Goal: Transaction & Acquisition: Subscribe to service/newsletter

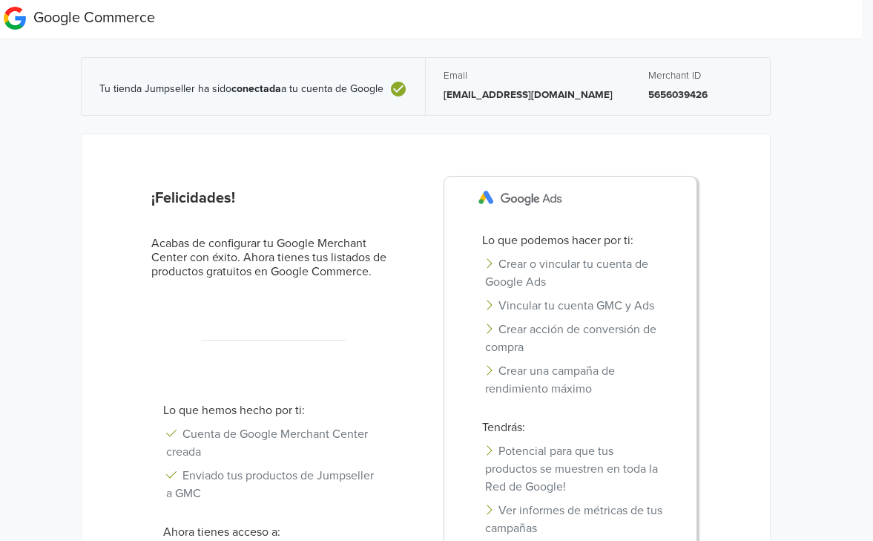
scroll to position [0, 11]
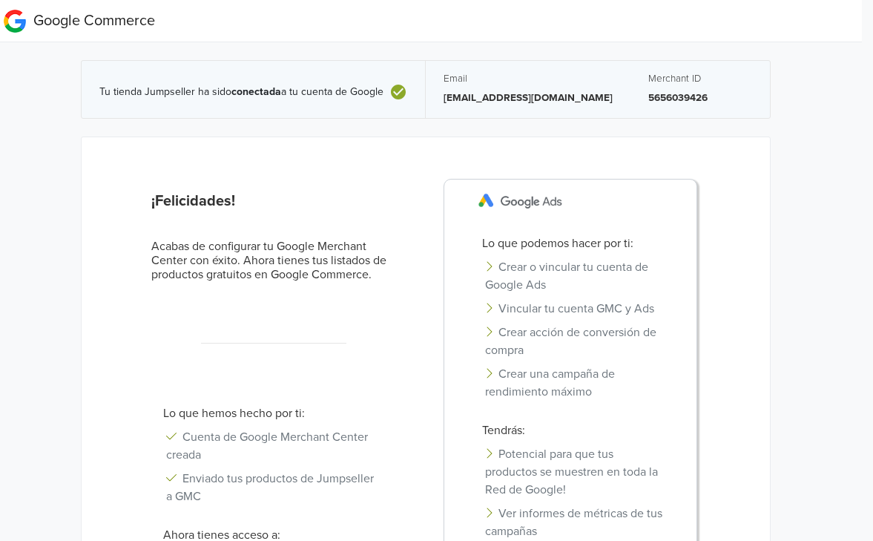
click at [648, 93] on p "5656039426" at bounding box center [700, 97] width 104 height 15
copy p "5656039426"
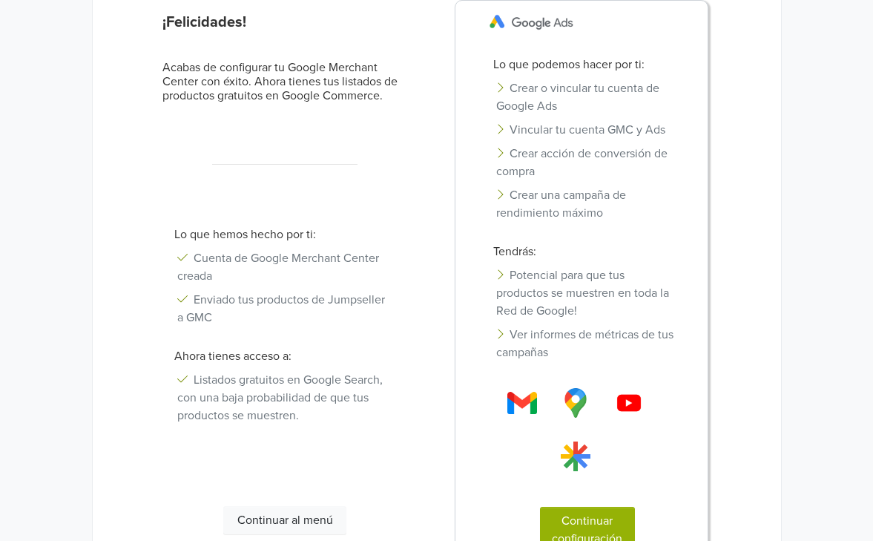
scroll to position [301, 0]
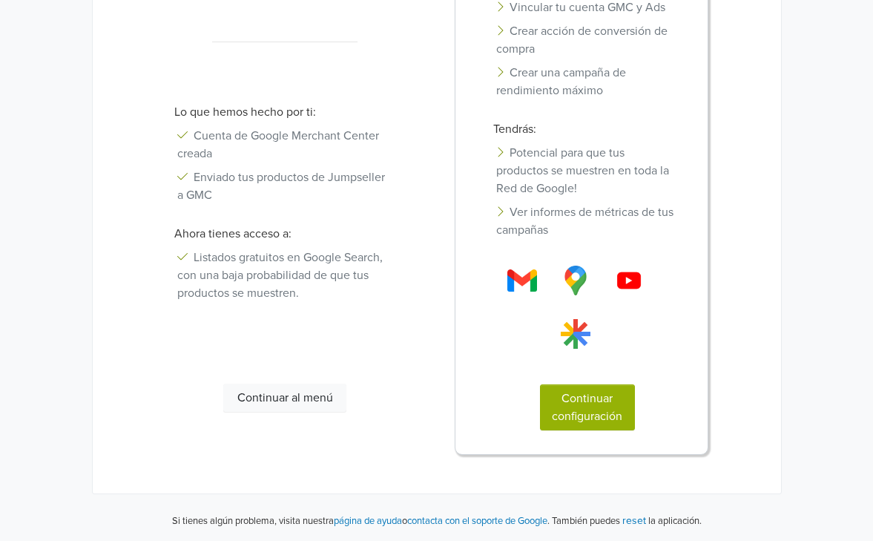
click at [576, 400] on button "Continuar configuración" at bounding box center [587, 407] width 95 height 46
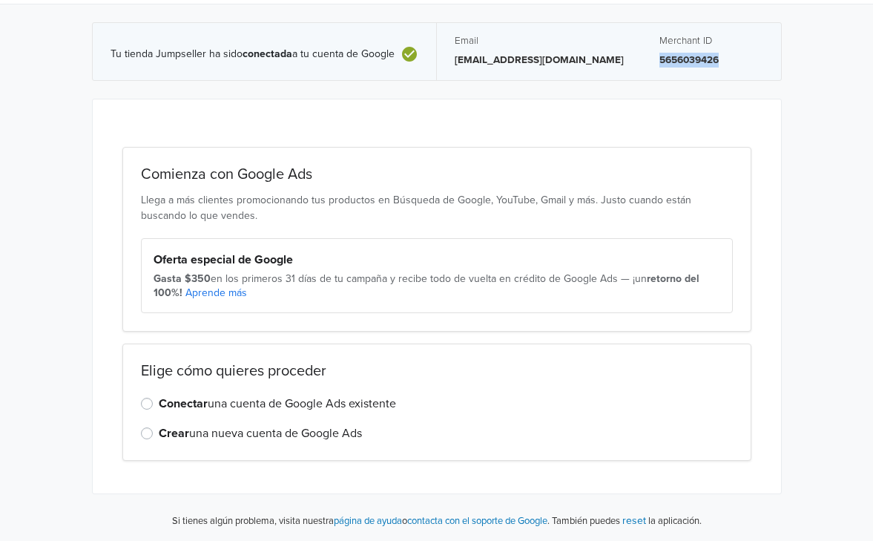
scroll to position [38, 0]
click at [159, 431] on label "Crear una nueva cuenta de Google Ads" at bounding box center [260, 433] width 203 height 18
click at [0, 0] on input "Crear una nueva cuenta de Google Ads" at bounding box center [0, 0] width 0 height 0
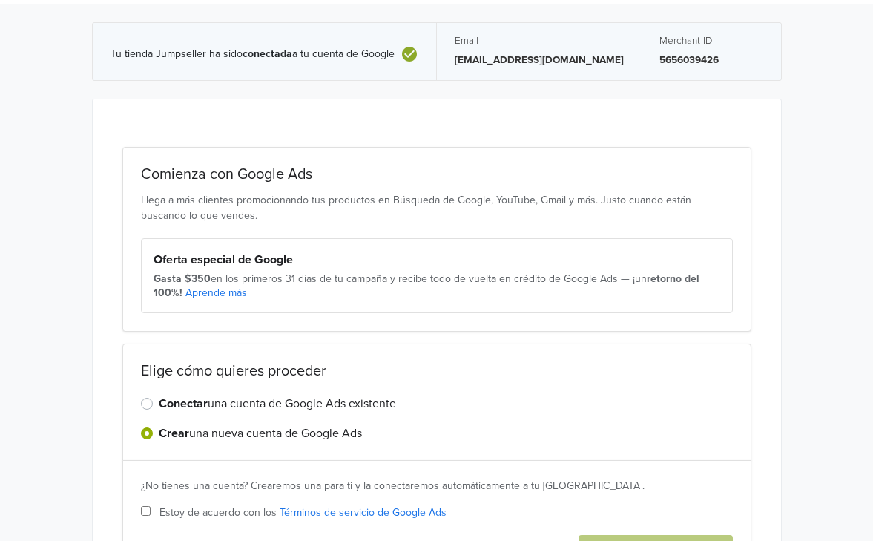
scroll to position [164, 0]
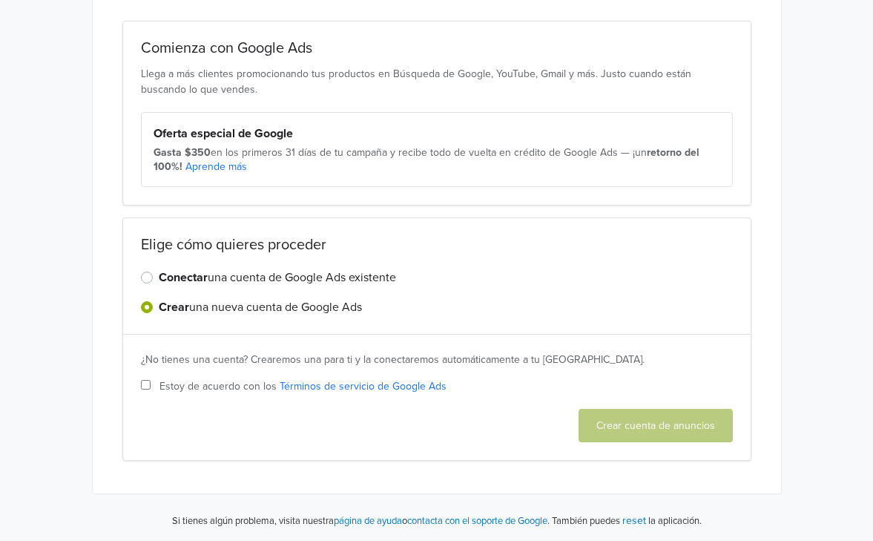
click at [149, 377] on div "¿No tienes una cuenta? Crearemos una para ti y la conectaremos automáticamente …" at bounding box center [436, 398] width 629 height 128
click at [149, 384] on input "Estoy de acuerdo con los Términos de servicio de Google Ads" at bounding box center [146, 385] width 10 height 10
checkbox input "true"
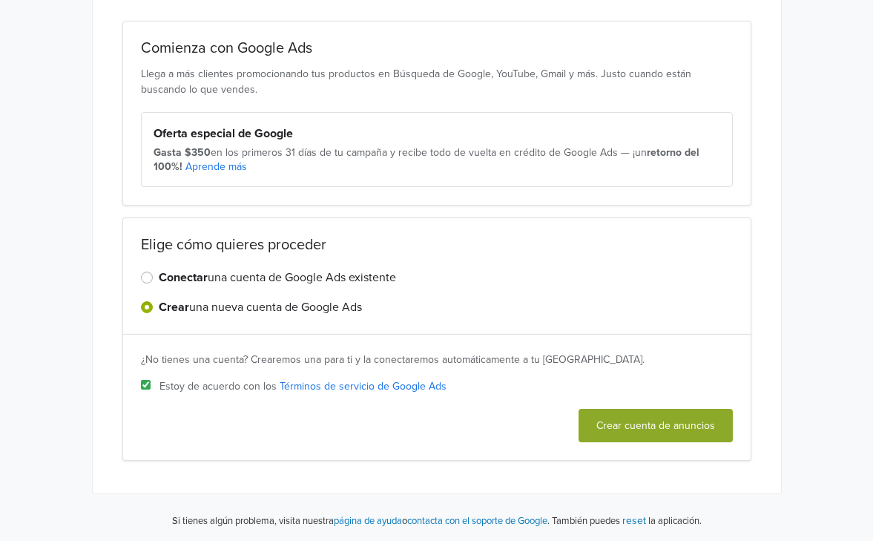
click at [644, 423] on button "Crear cuenta de anuncios" at bounding box center [655, 425] width 154 height 33
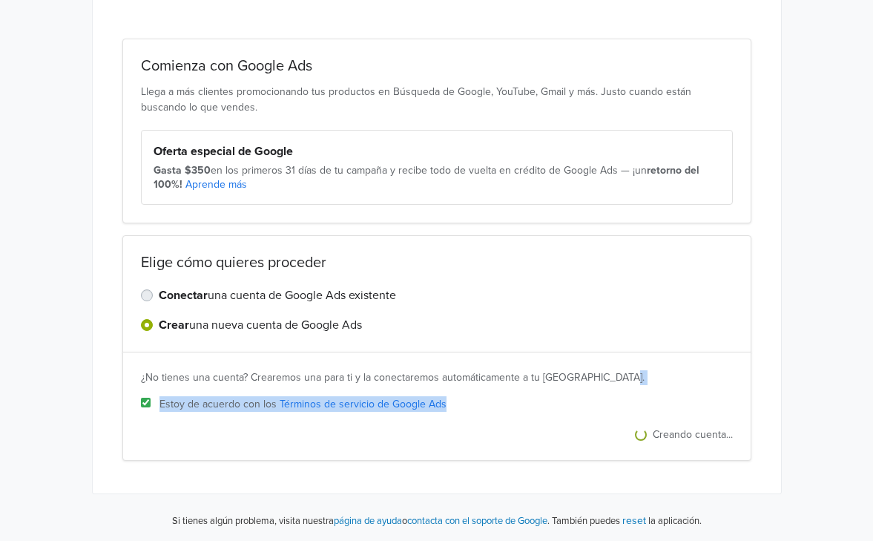
drag, startPoint x: 644, startPoint y: 423, endPoint x: 677, endPoint y: 363, distance: 69.4
click at [677, 363] on div "¿No tienes una cuenta? Crearemos una para ti y la conectaremos automáticamente …" at bounding box center [436, 407] width 629 height 110
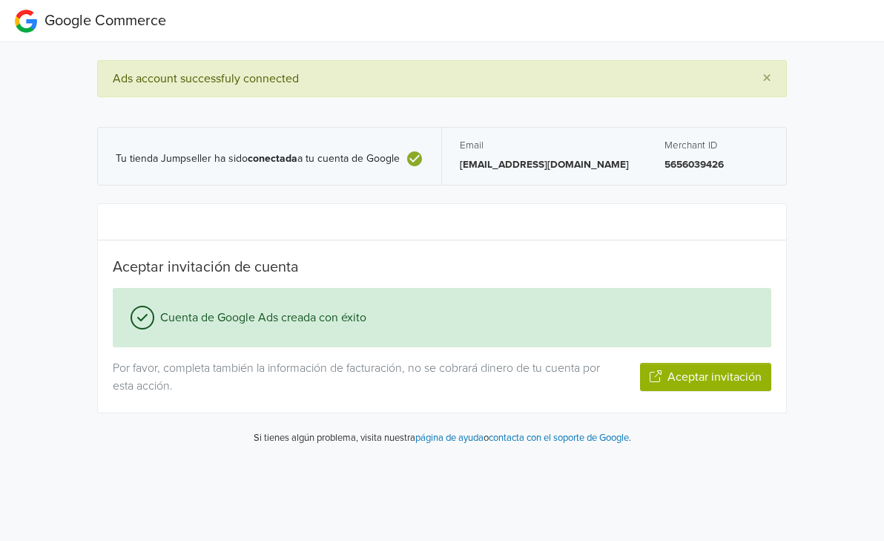
click at [540, 278] on div "Aceptar invitación de cuenta" at bounding box center [442, 270] width 681 height 24
click at [716, 378] on button "Aceptar invitación" at bounding box center [705, 377] width 131 height 28
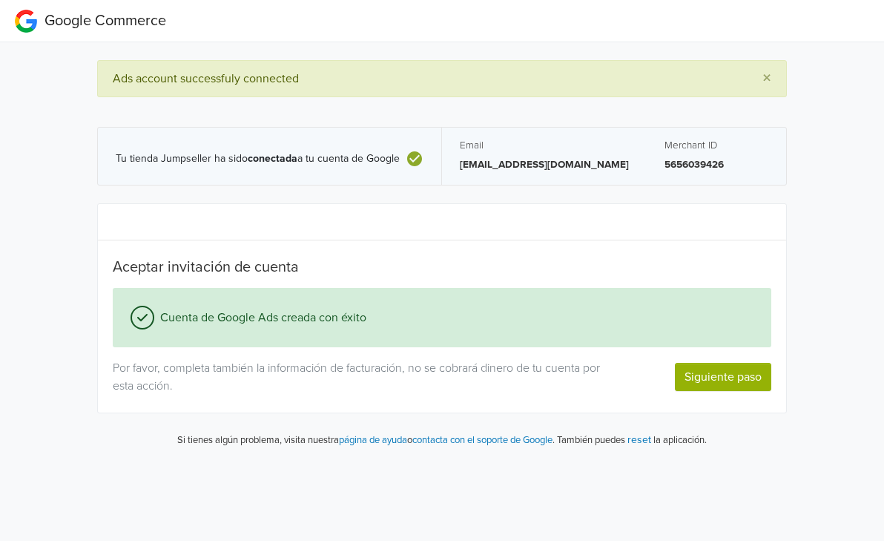
click at [741, 375] on button "Siguiente paso" at bounding box center [723, 377] width 96 height 28
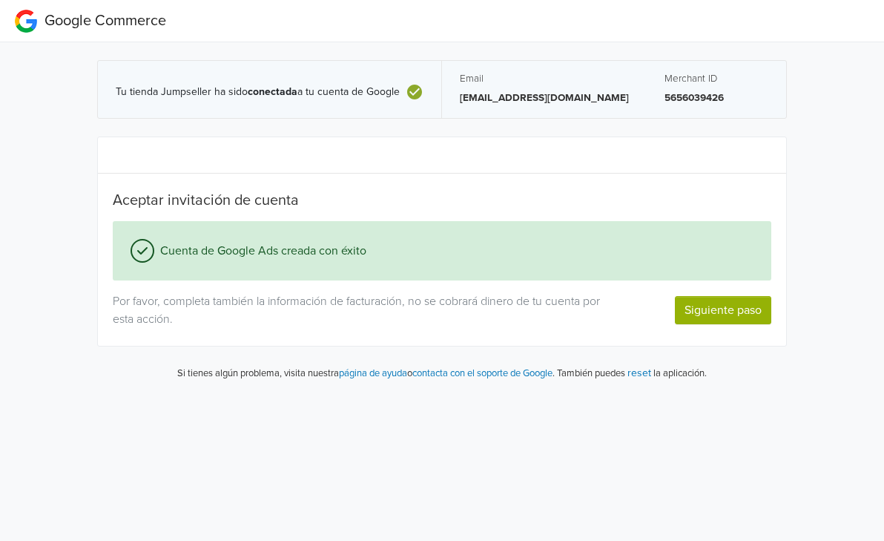
click at [727, 314] on button "Siguiente paso" at bounding box center [723, 310] width 96 height 28
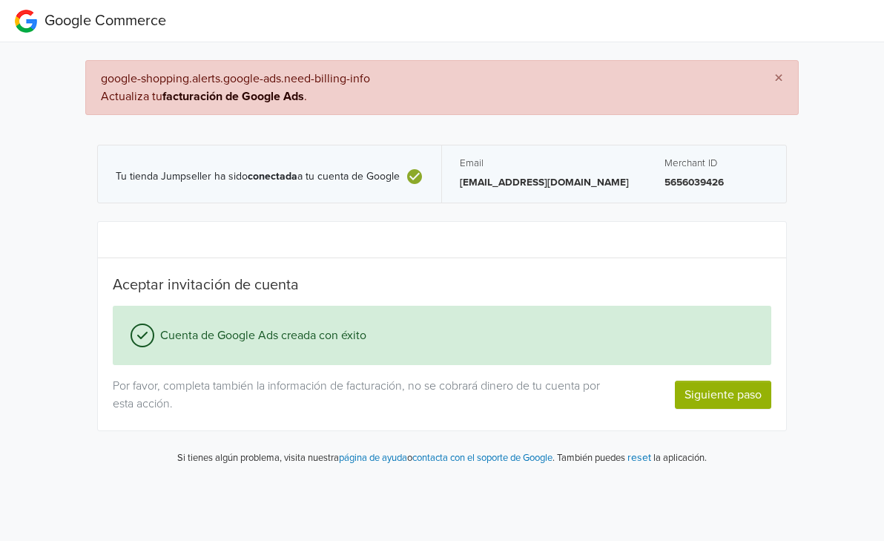
click at [205, 93] on link "facturación de Google Ads" at bounding box center [233, 96] width 142 height 15
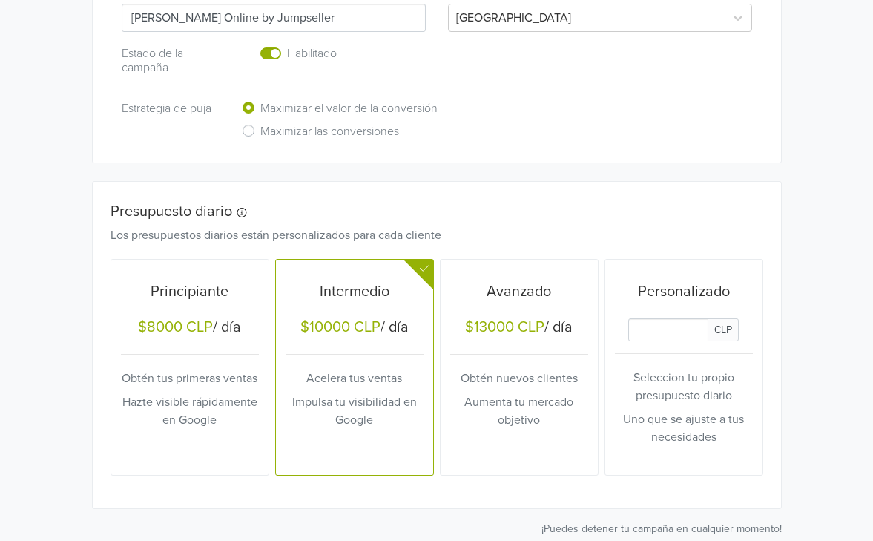
scroll to position [522, 0]
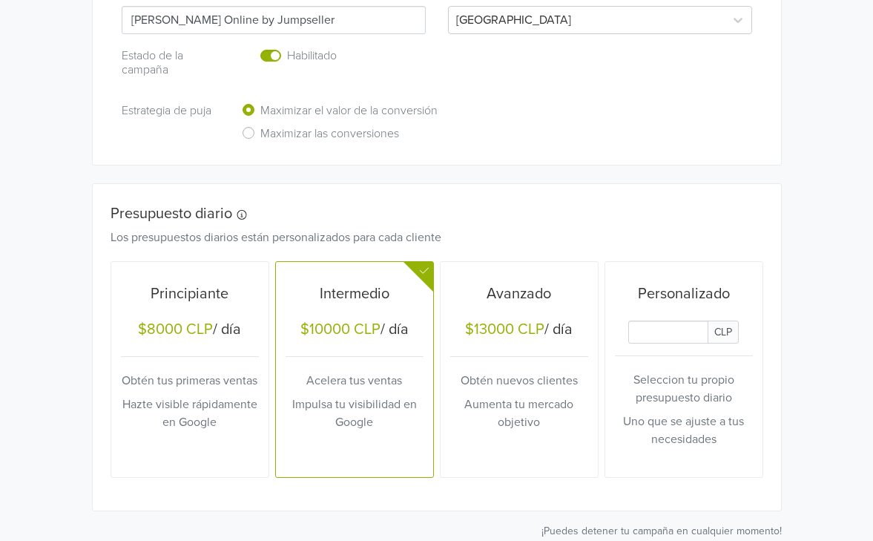
click at [260, 130] on label "Maximizar las conversiones" at bounding box center [329, 135] width 139 height 23
click at [0, 0] on input "Maximizar las conversiones" at bounding box center [0, 0] width 0 height 0
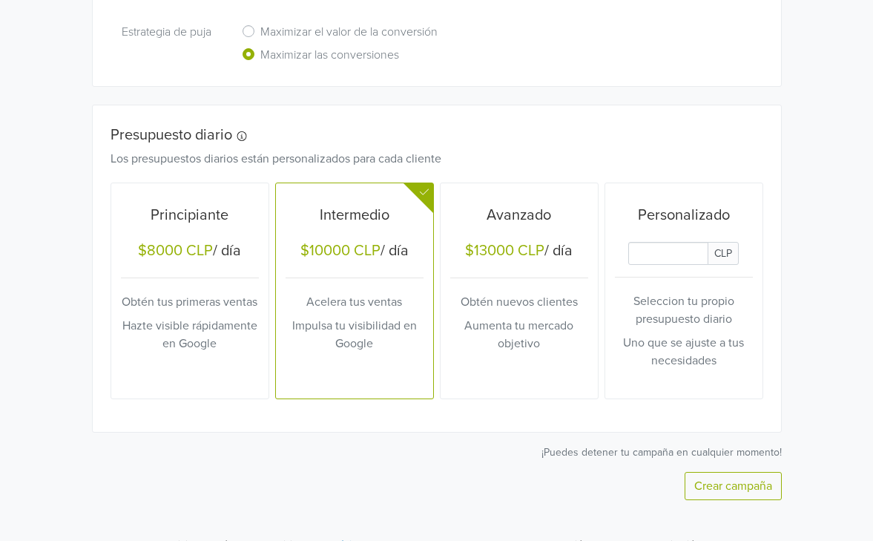
scroll to position [601, 0]
click at [504, 310] on div "Avanzado $13000 CLP / día Obtén nuevos clientes Aumenta tu mercado objetivo" at bounding box center [519, 290] width 138 height 205
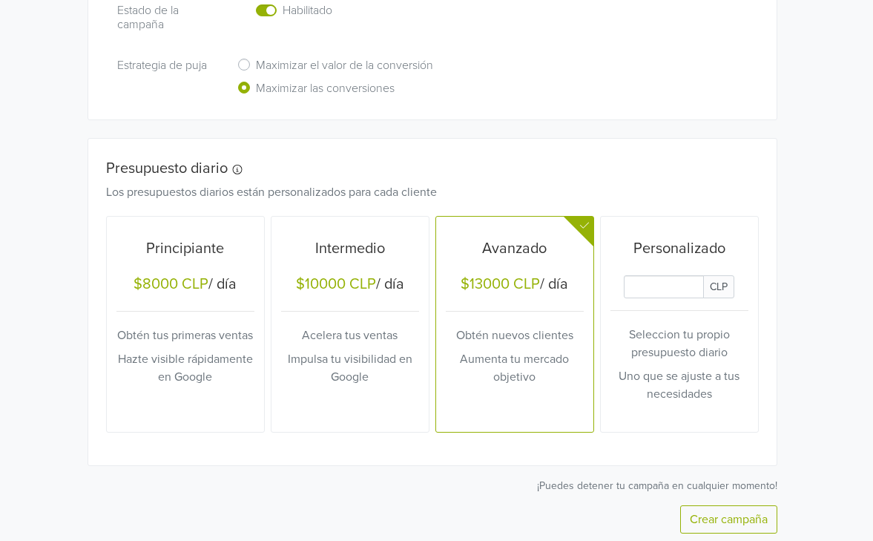
scroll to position [624, 4]
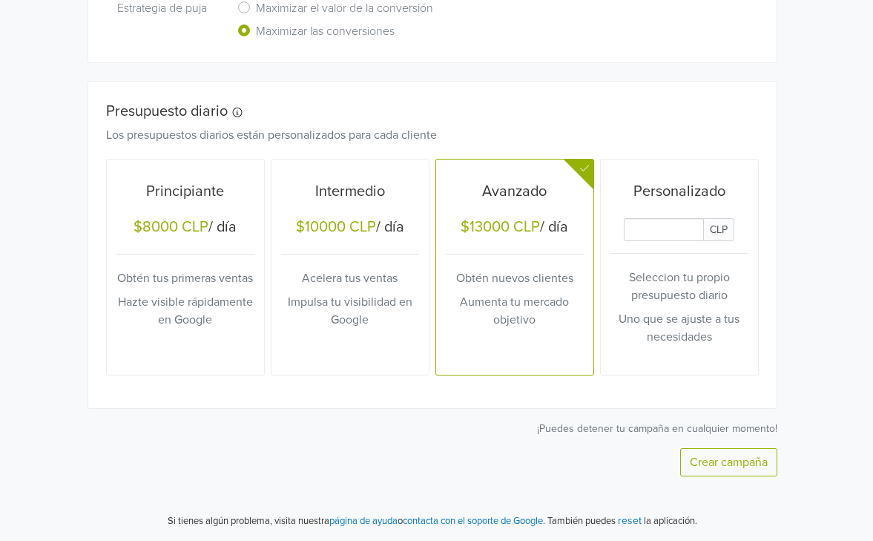
click at [736, 467] on button "Crear campaña" at bounding box center [728, 462] width 97 height 28
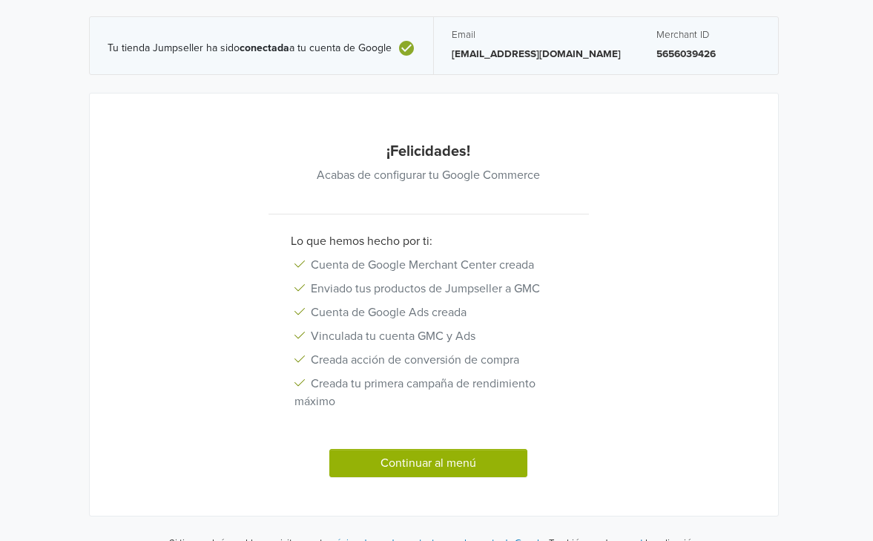
scroll to position [65, 0]
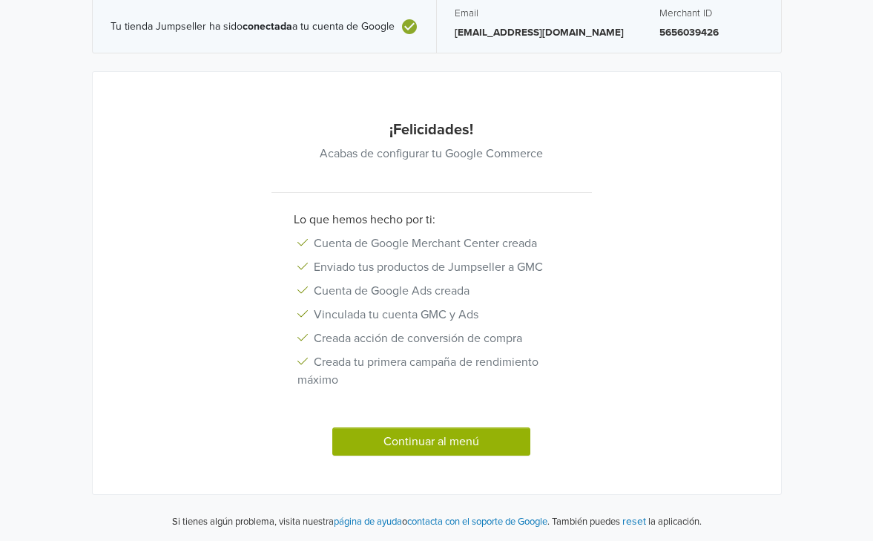
click at [425, 433] on button "Continuar al menú" at bounding box center [431, 441] width 199 height 28
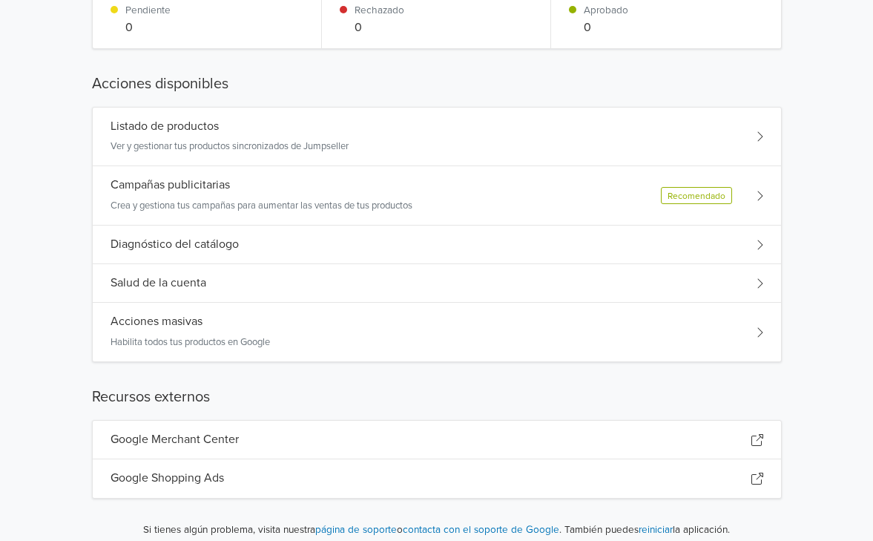
scroll to position [212, 0]
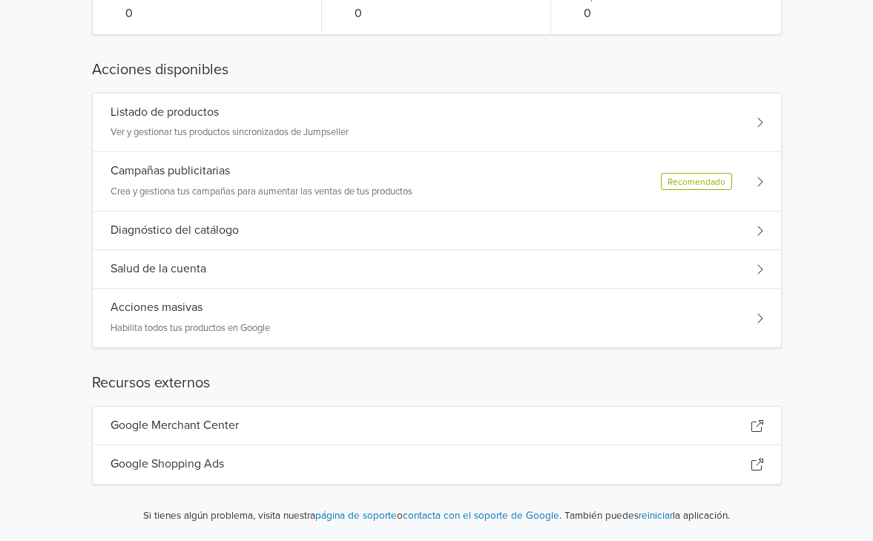
click at [409, 472] on div "Google Shopping Ads" at bounding box center [437, 464] width 688 height 38
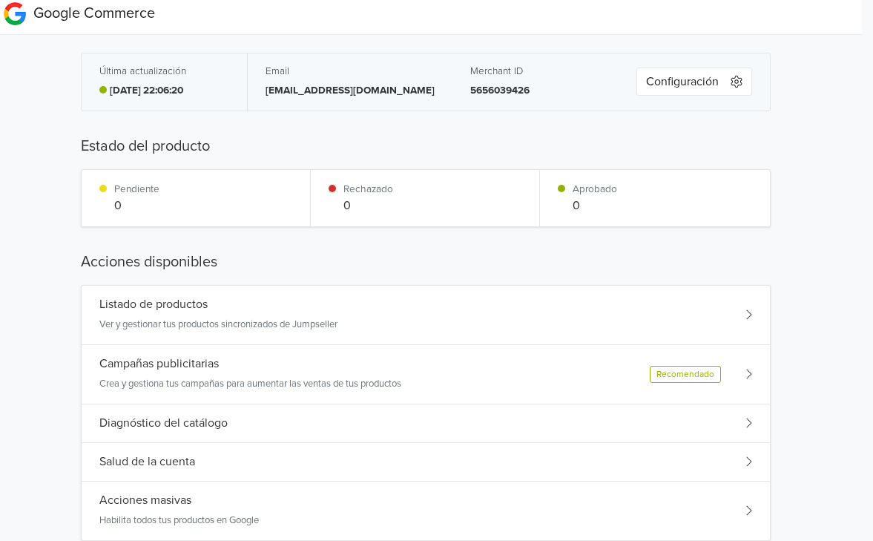
scroll to position [0, 11]
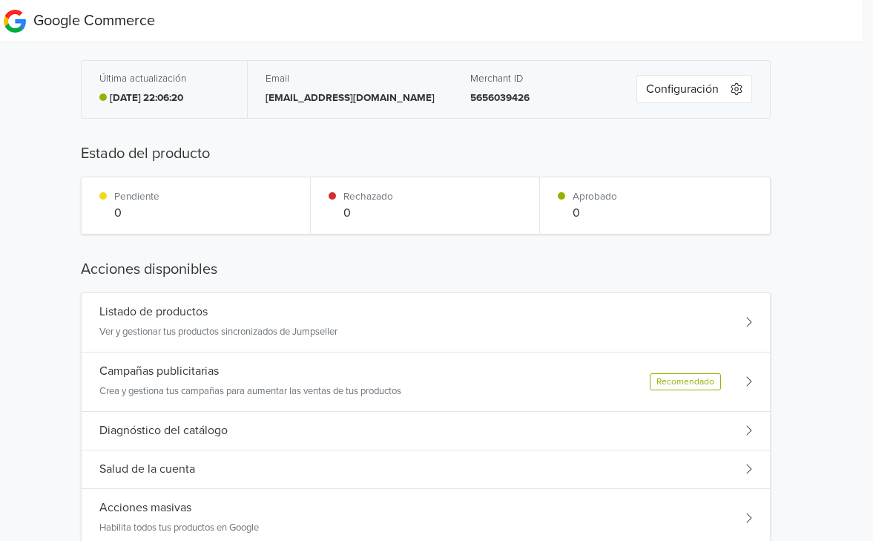
click at [734, 83] on icon "button" at bounding box center [736, 89] width 12 height 12
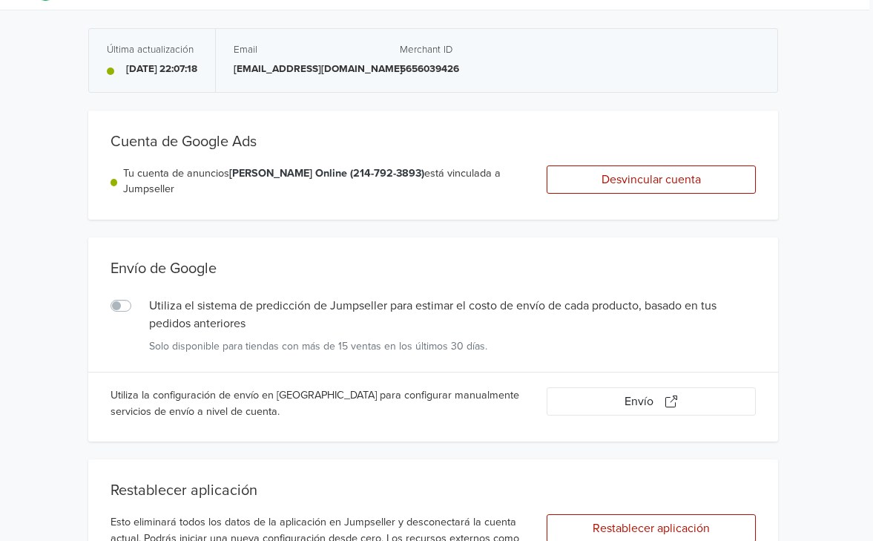
scroll to position [33, 4]
click at [137, 296] on label "Utiliza el sistema de predicción de Jumpseller para estimar el costo de envío d…" at bounding box center [137, 296] width 0 height 0
click at [0, 0] on input "Utiliza el sistema de predicción de Jumpseller para estimar el costo de envío d…" at bounding box center [0, 0] width 0 height 0
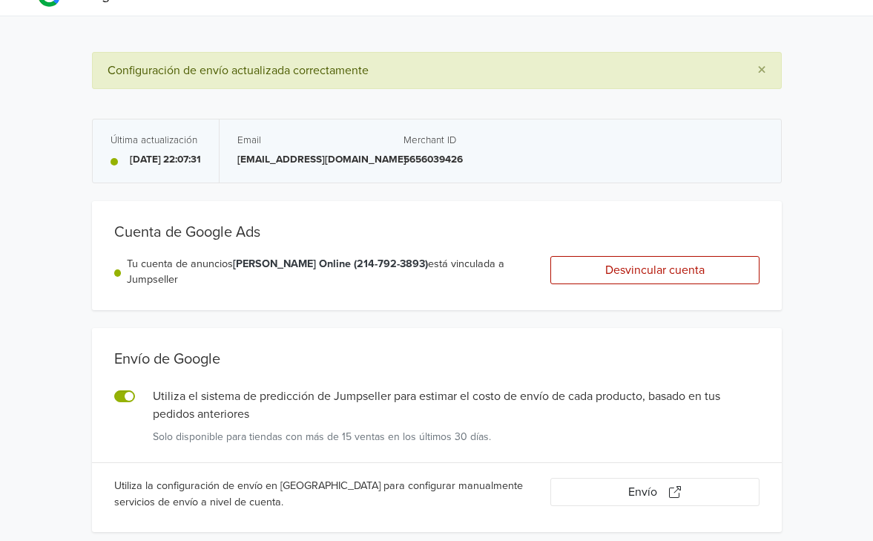
scroll to position [0, 0]
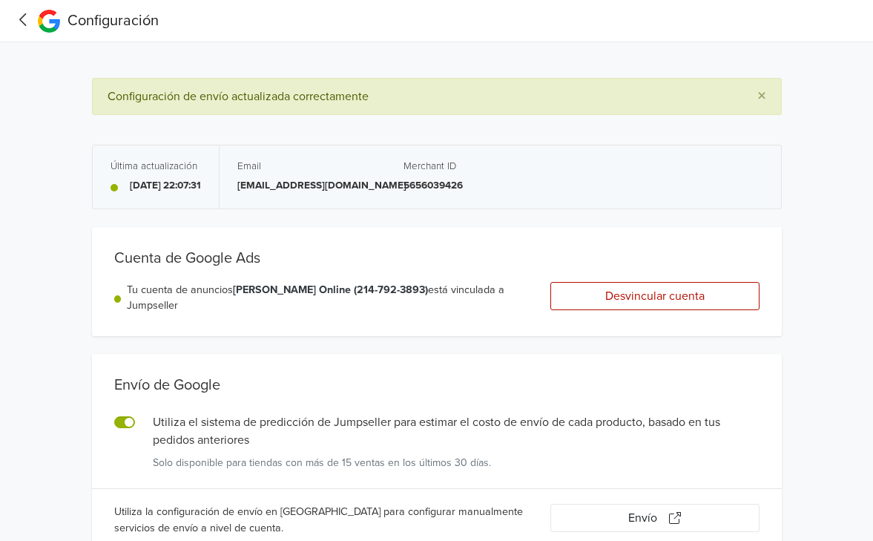
click at [25, 14] on icon at bounding box center [22, 19] width 7 height 13
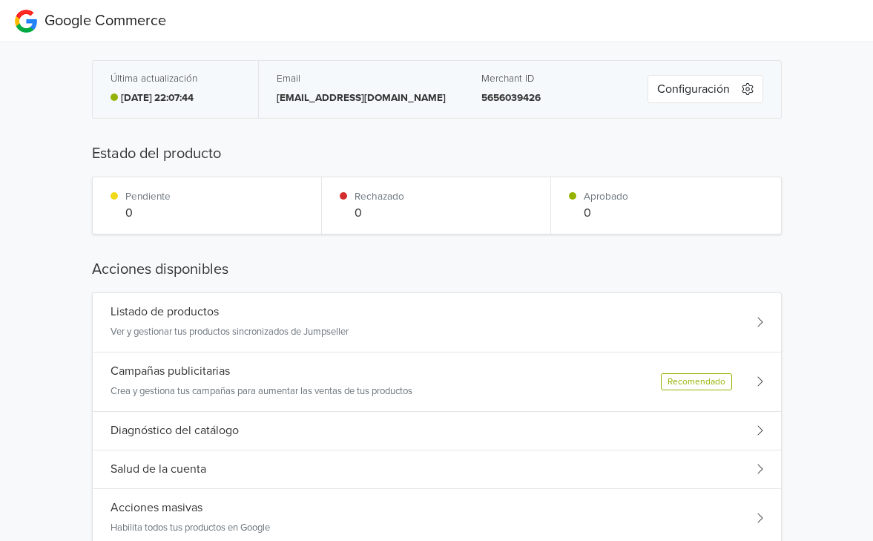
click at [397, 322] on div "Listado de productos Ver y gestionar tus productos sincronizados de Jumpseller" at bounding box center [437, 322] width 688 height 59
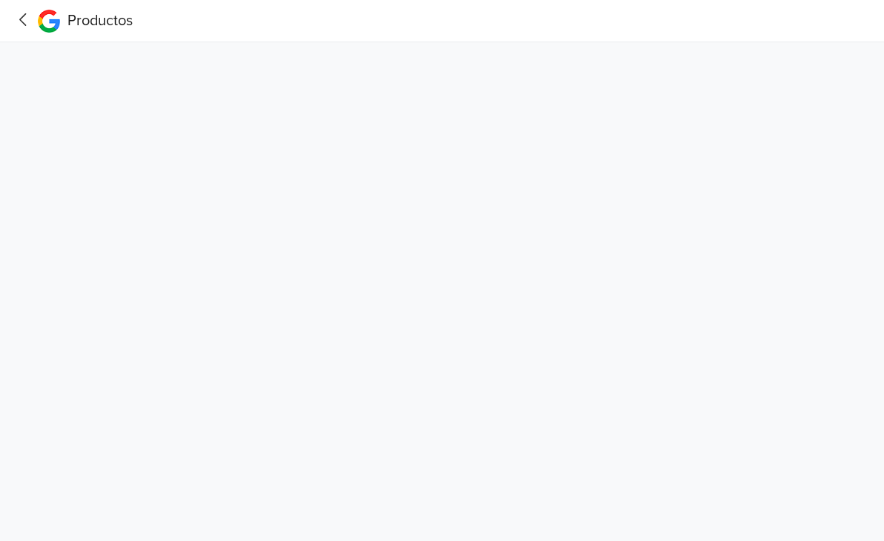
click at [19, 18] on icon at bounding box center [23, 19] width 23 height 19
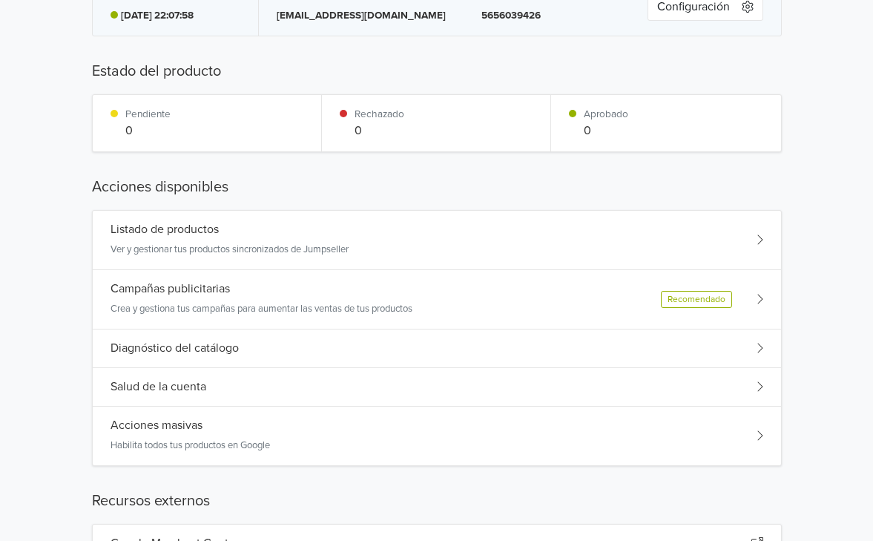
scroll to position [93, 0]
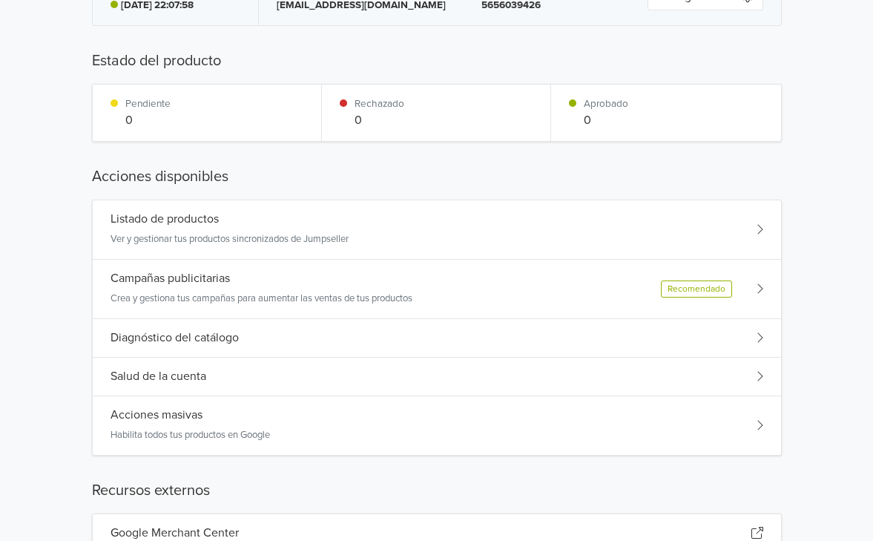
click at [289, 340] on div "Diagnóstico del catálogo" at bounding box center [437, 338] width 688 height 39
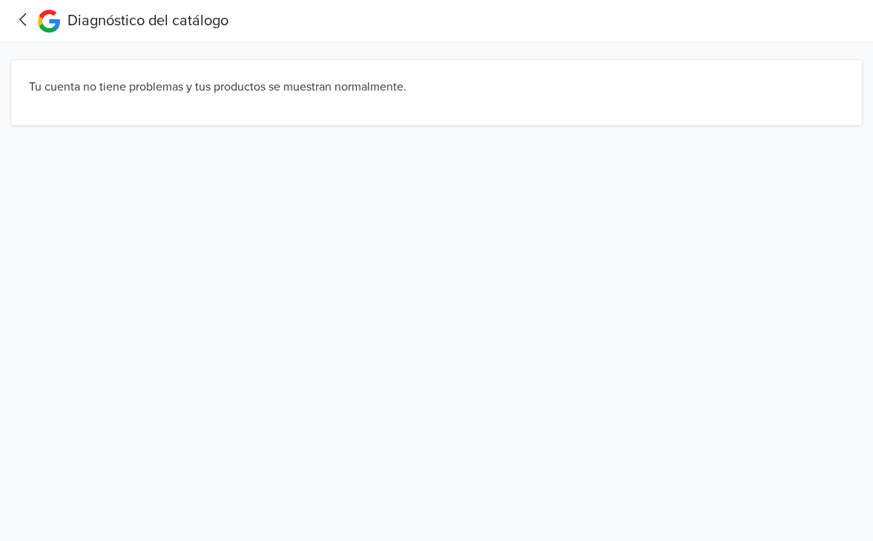
scroll to position [0, 0]
click at [56, 3] on nav "Diagnóstico del catálogo" at bounding box center [442, 21] width 884 height 42
click at [45, 8] on div "Diagnóstico del catálogo" at bounding box center [133, 21] width 191 height 30
click at [34, 14] on icon at bounding box center [23, 19] width 23 height 19
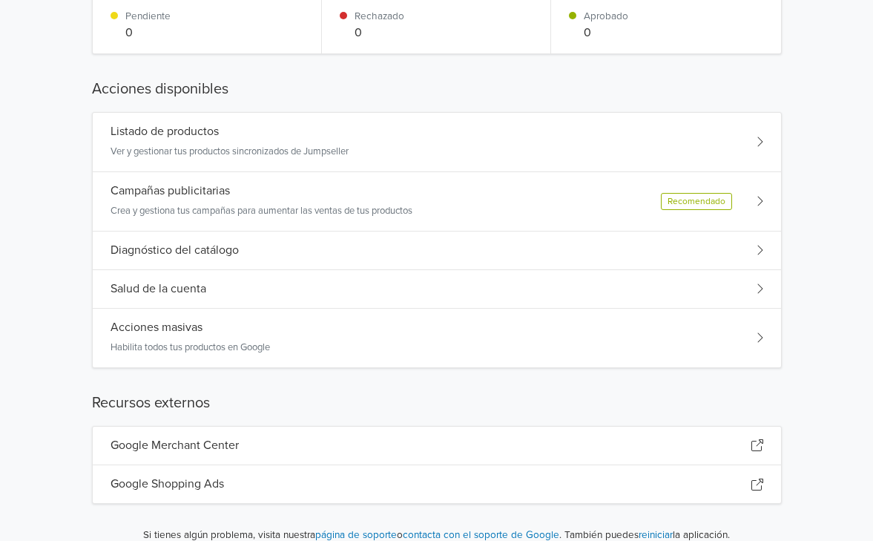
scroll to position [199, 0]
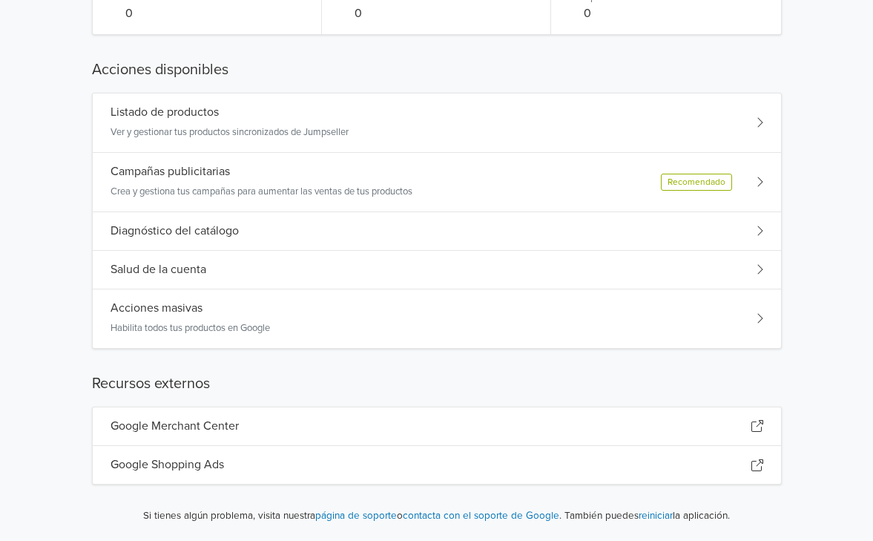
click at [204, 424] on h5 "Google Merchant Center" at bounding box center [174, 426] width 128 height 14
click at [251, 133] on p "Ver y gestionar tus productos sincronizados de Jumpseller" at bounding box center [229, 132] width 238 height 15
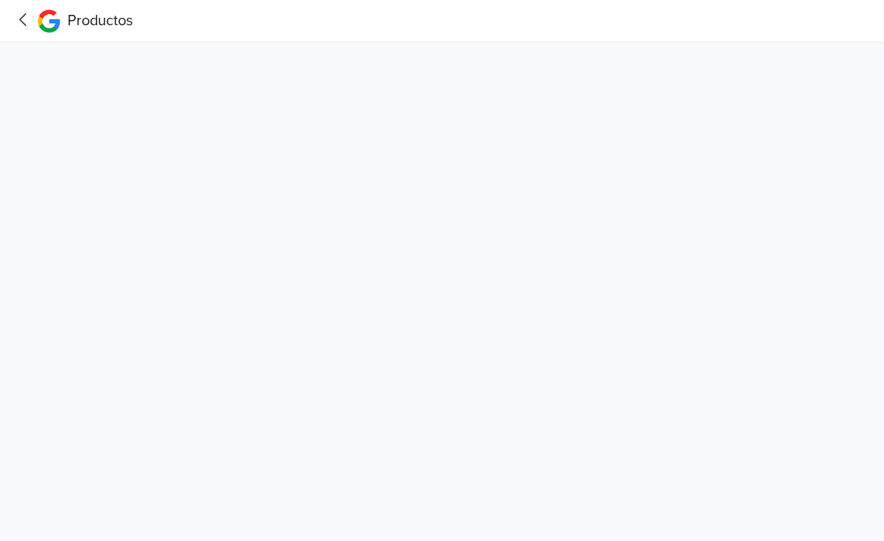
click at [16, 20] on icon at bounding box center [23, 19] width 23 height 19
